Goal: Navigation & Orientation: Find specific page/section

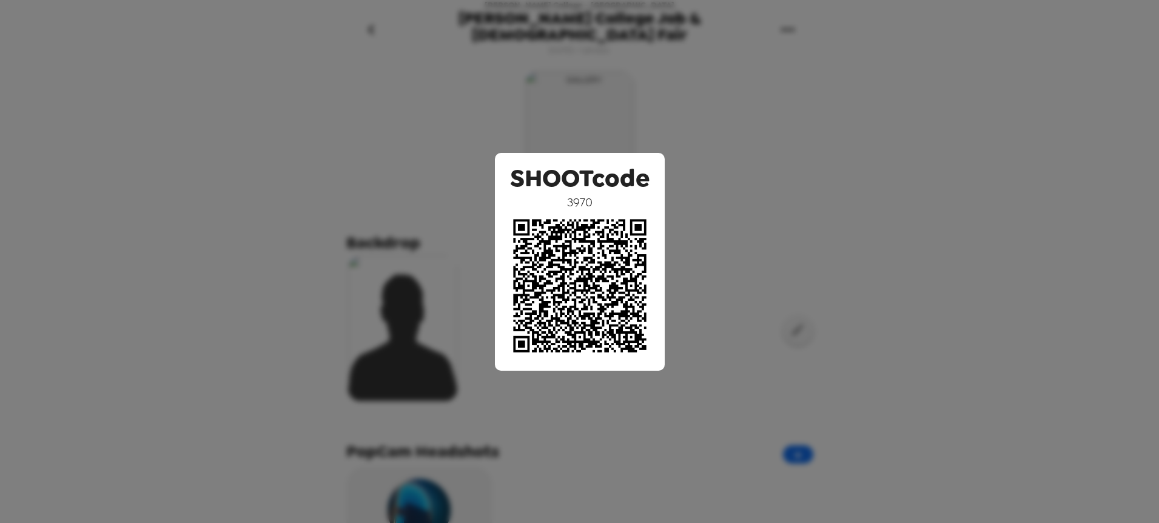
scroll to position [480, 0]
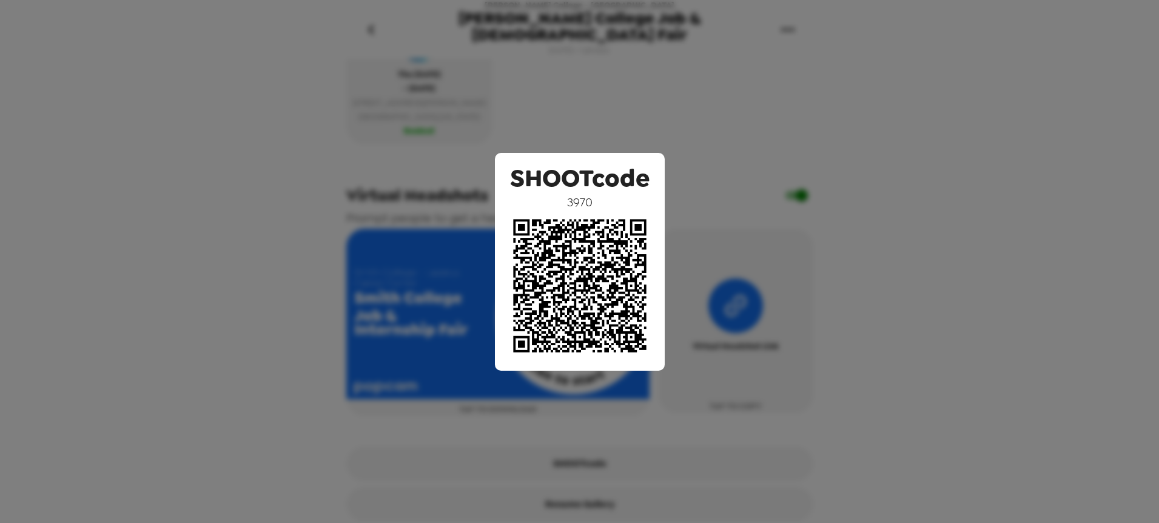
click at [872, 104] on div "SHOOTcode 3970" at bounding box center [579, 261] width 1159 height 523
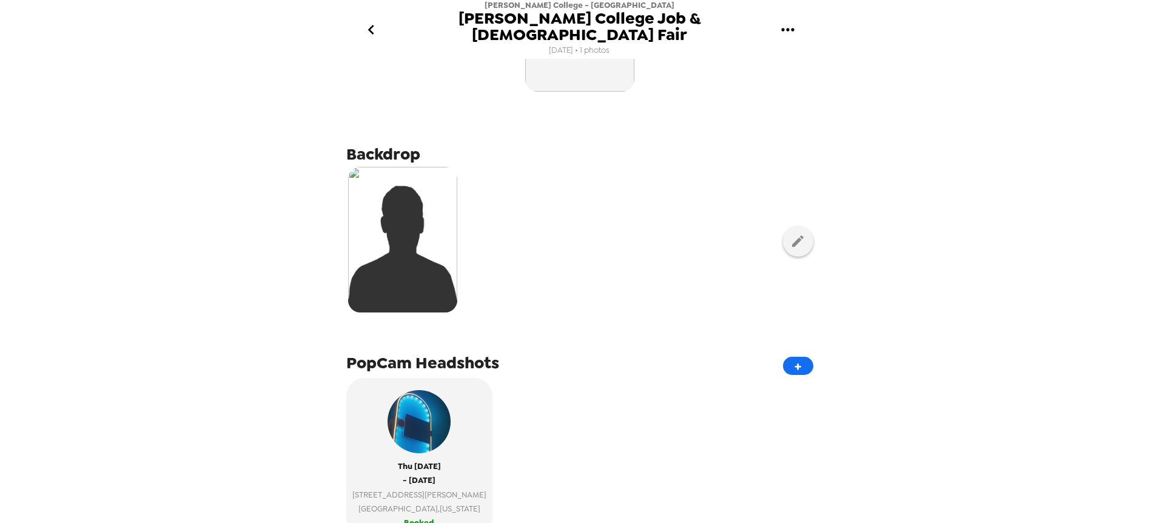
scroll to position [0, 0]
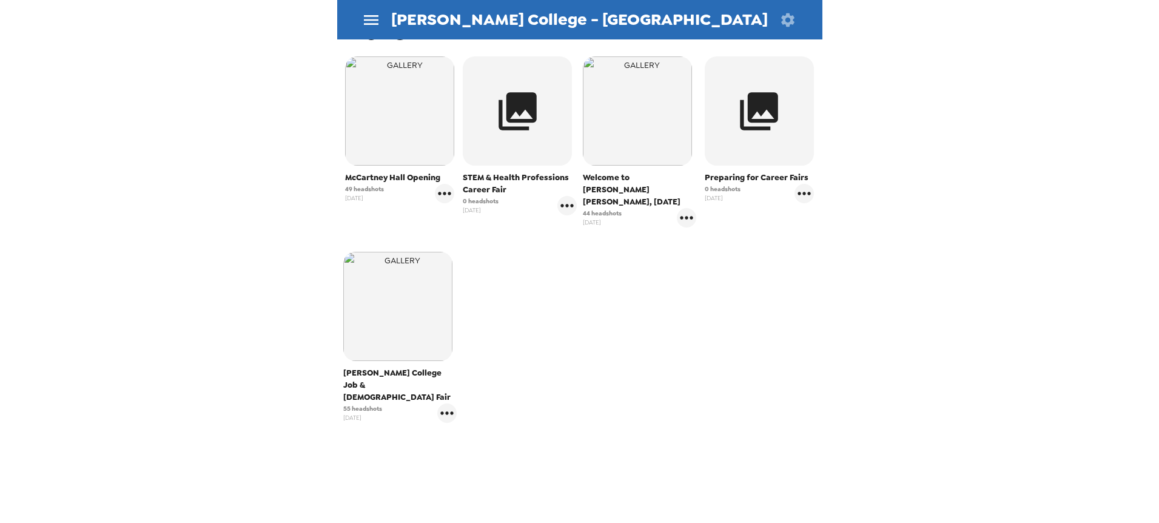
scroll to position [238, 0]
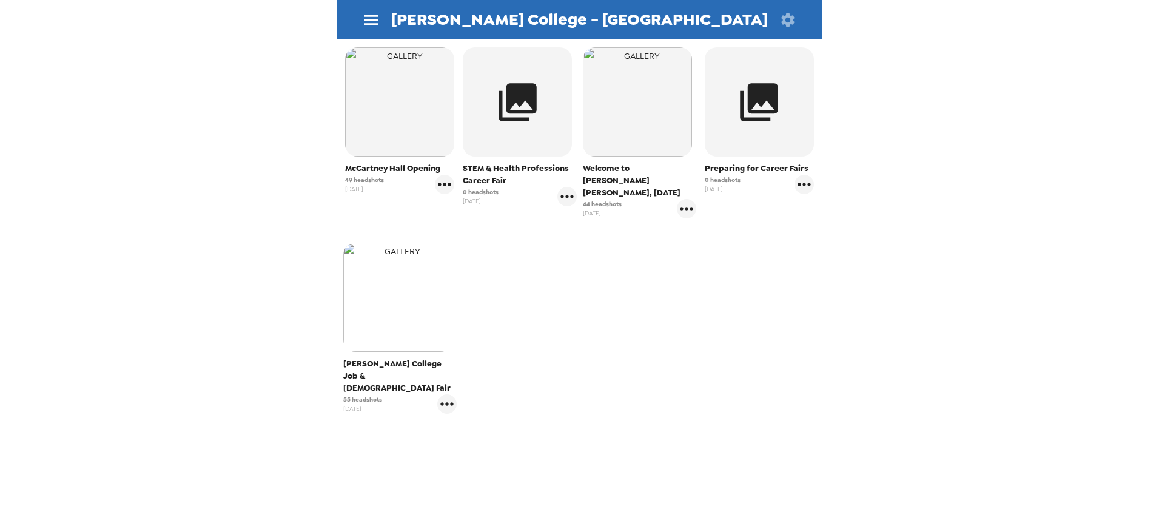
click at [400, 336] on img "button" at bounding box center [397, 297] width 109 height 109
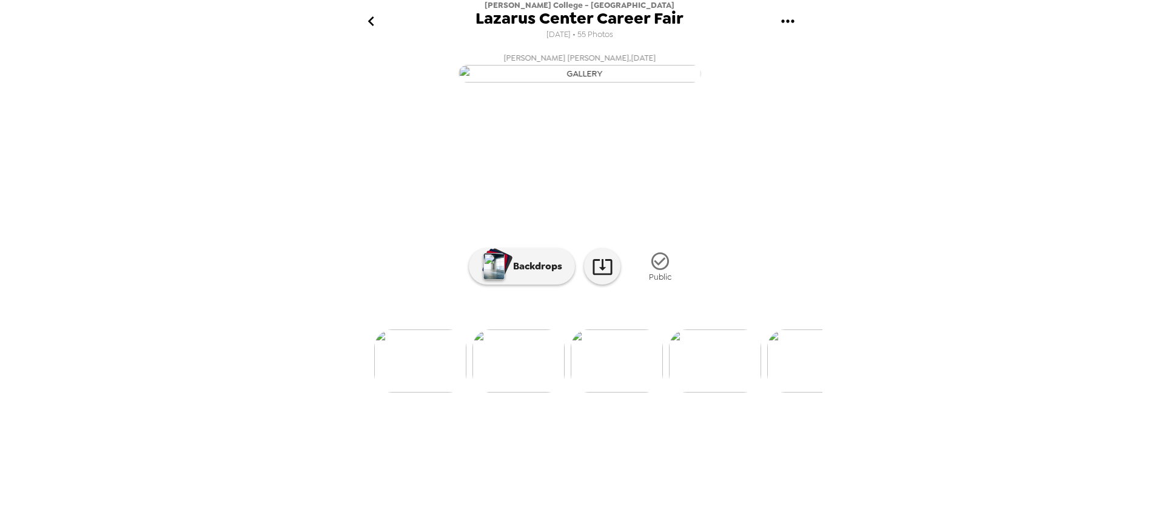
scroll to position [0, 161]
click at [641, 392] on img at bounding box center [615, 360] width 92 height 63
click at [681, 392] on img at bounding box center [678, 360] width 92 height 63
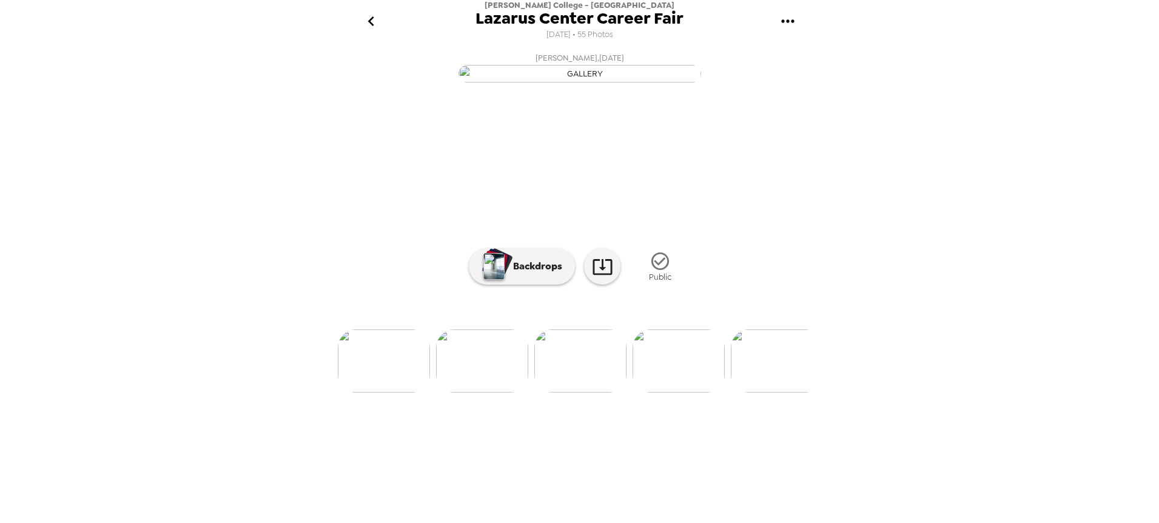
click at [700, 392] on img at bounding box center [679, 360] width 92 height 63
click at [782, 392] on img at bounding box center [777, 360] width 92 height 63
click at [716, 392] on img at bounding box center [689, 360] width 92 height 63
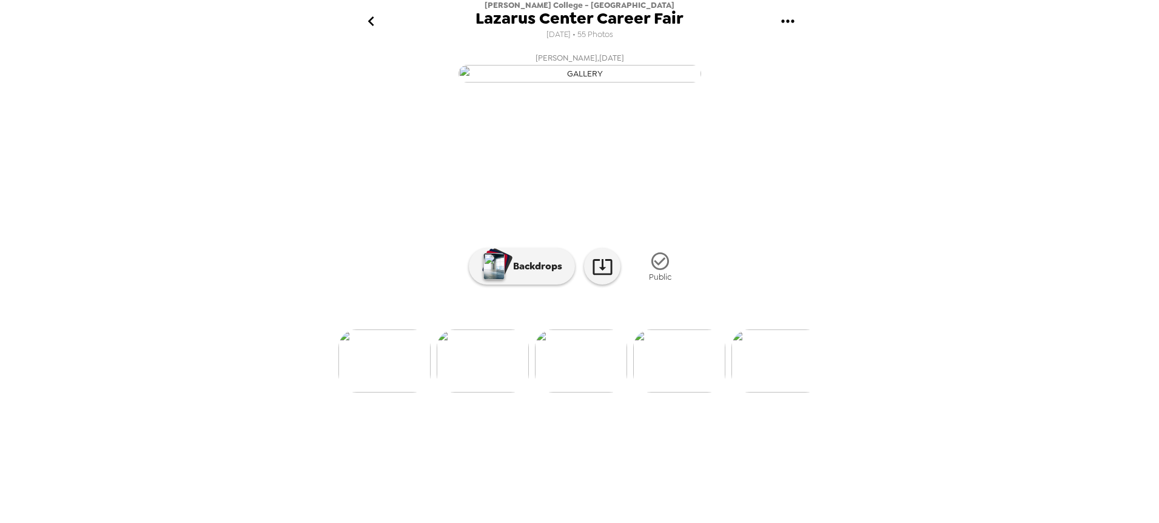
scroll to position [2, 0]
click at [754, 392] on img at bounding box center [777, 360] width 92 height 63
